Goal: Obtain resource: Download file/media

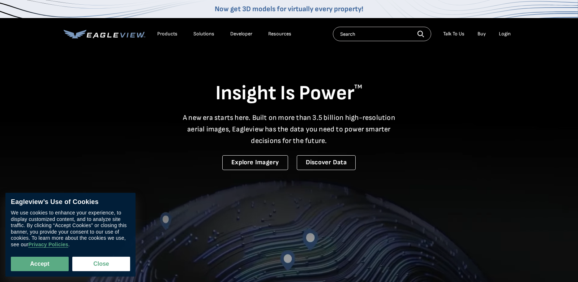
click at [504, 33] on div "Login" at bounding box center [505, 34] width 12 height 7
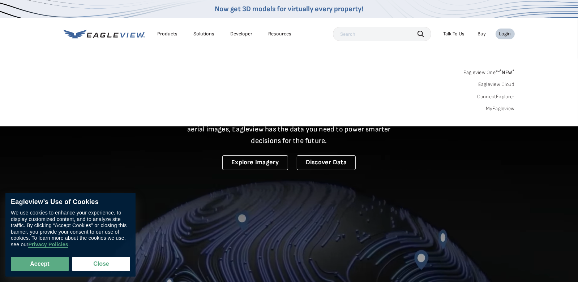
click at [502, 108] on link "MyEagleview" at bounding box center [500, 109] width 29 height 7
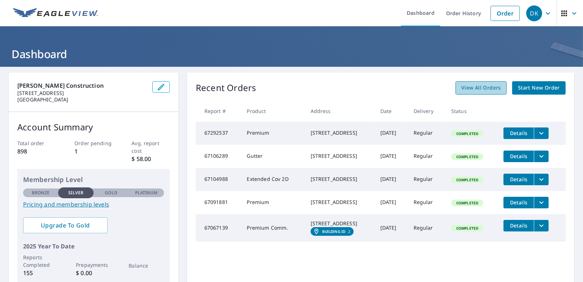
click at [481, 87] on span "View All Orders" at bounding box center [481, 87] width 40 height 9
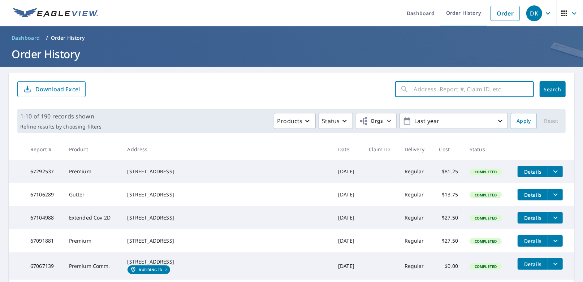
click at [451, 94] on input "text" at bounding box center [474, 89] width 120 height 20
type input "11021 46TH"
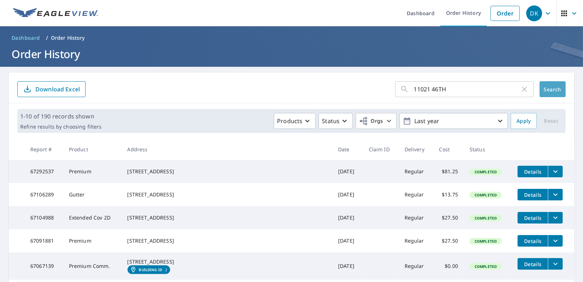
click at [547, 86] on span "Search" at bounding box center [553, 89] width 14 height 7
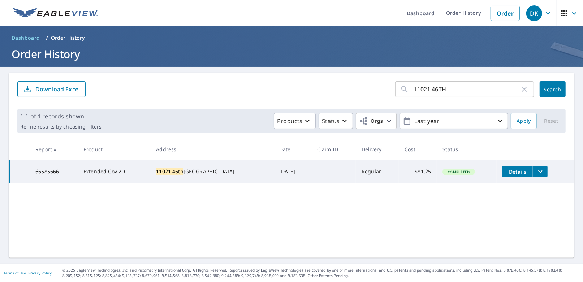
click at [507, 174] on span "Details" at bounding box center [518, 171] width 22 height 7
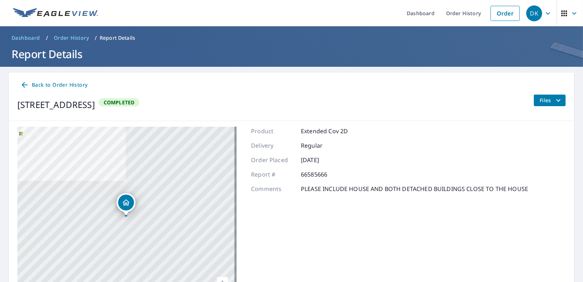
scroll to position [55, 0]
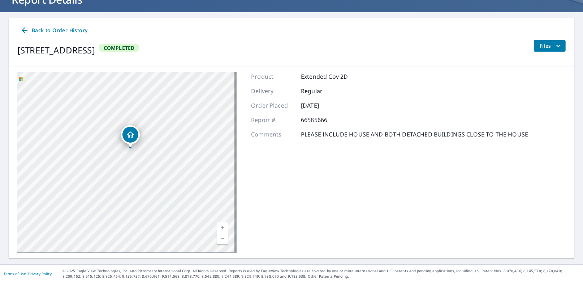
click at [556, 46] on icon "filesDropdownBtn-66585666" at bounding box center [558, 45] width 4 height 3
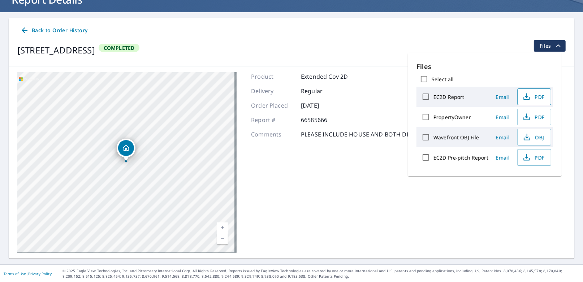
click at [534, 96] on span "PDF" at bounding box center [533, 97] width 23 height 9
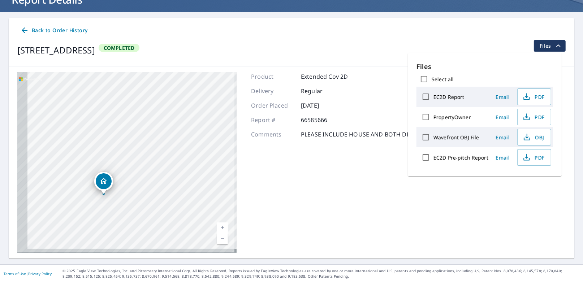
drag, startPoint x: 122, startPoint y: 182, endPoint x: 185, endPoint y: 164, distance: 66.1
click at [185, 164] on div "11021 46th St SW Dickinson, ND 58601" at bounding box center [126, 162] width 219 height 181
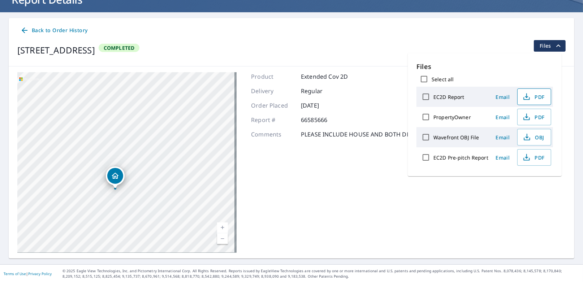
click at [528, 96] on icon "button" at bounding box center [527, 97] width 9 height 9
click at [528, 96] on icon "button" at bounding box center [527, 97] width 10 height 10
click at [534, 99] on span "PDF" at bounding box center [533, 97] width 23 height 9
click at [530, 99] on span "PDF" at bounding box center [533, 97] width 23 height 9
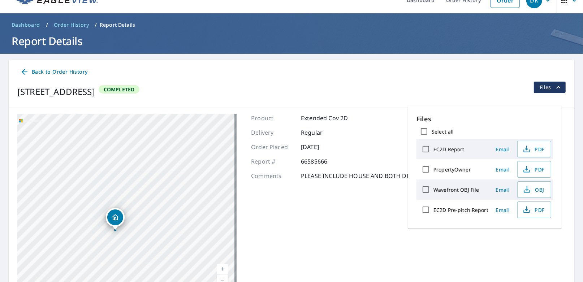
scroll to position [0, 0]
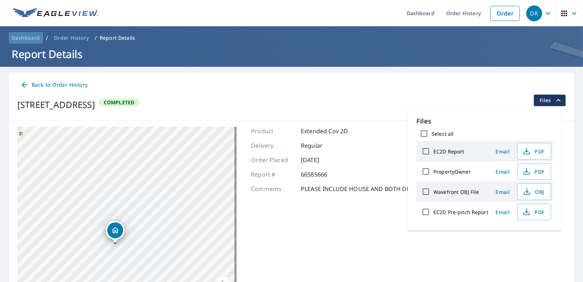
click at [34, 36] on span "Dashboard" at bounding box center [26, 37] width 29 height 7
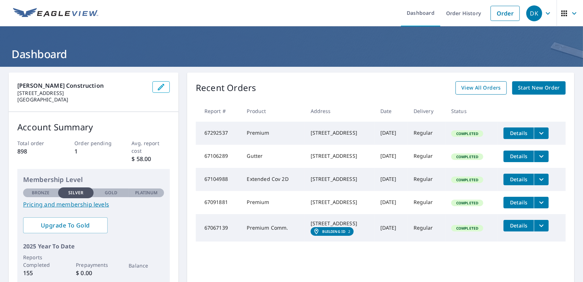
click at [482, 91] on span "View All Orders" at bounding box center [481, 87] width 40 height 9
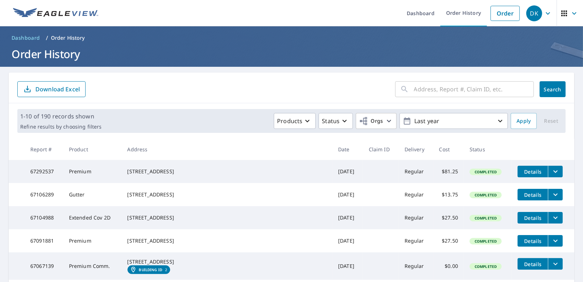
drag, startPoint x: 469, startPoint y: 87, endPoint x: 468, endPoint y: 97, distance: 9.8
click at [468, 91] on input "text" at bounding box center [474, 89] width 120 height 20
type input "66642140"
click button "Search" at bounding box center [553, 89] width 26 height 16
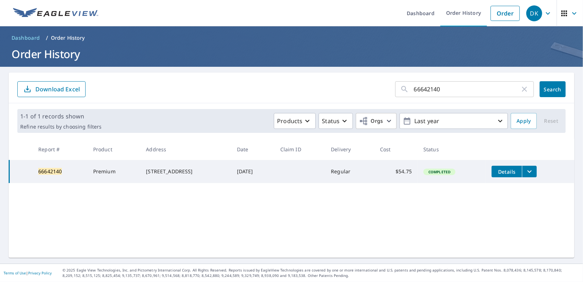
click at [531, 170] on icon "filesDropdownBtn-66642140" at bounding box center [529, 171] width 9 height 9
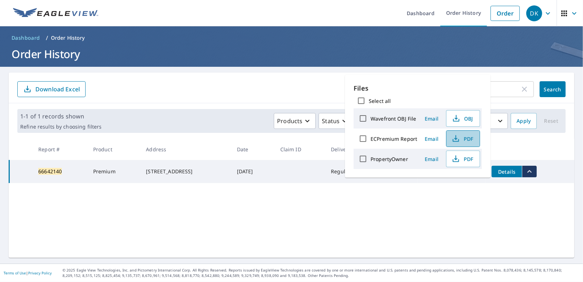
click at [466, 138] on span "PDF" at bounding box center [462, 138] width 23 height 9
click at [462, 138] on span "PDF" at bounding box center [462, 138] width 23 height 9
click at [464, 140] on span "PDF" at bounding box center [462, 138] width 23 height 9
